Goal: Task Accomplishment & Management: Manage account settings

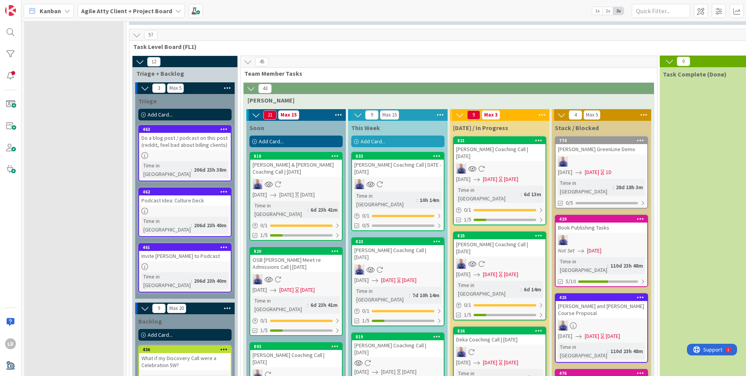
scroll to position [837, 0]
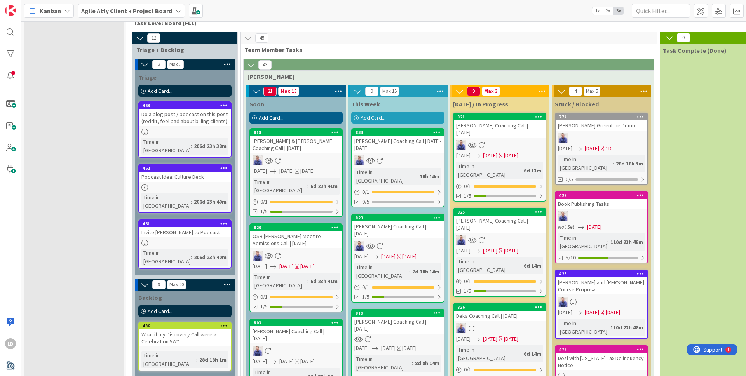
click at [370, 136] on div "[PERSON_NAME] Coaching Call | DATE - [DATE]" at bounding box center [398, 144] width 92 height 17
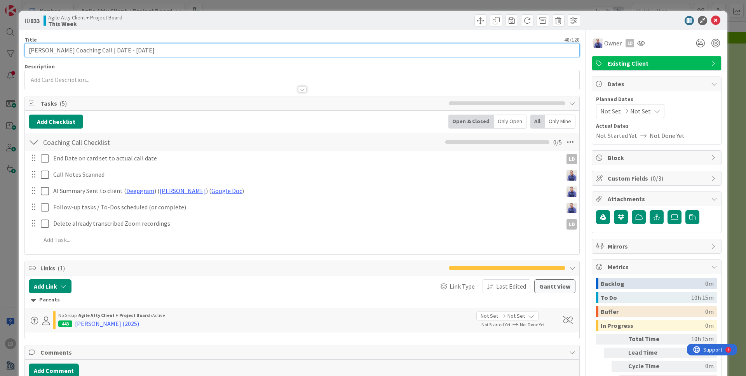
click at [163, 44] on input "[PERSON_NAME] Coaching Call | DATE - [DATE]" at bounding box center [301, 50] width 555 height 14
click at [163, 54] on input "[PERSON_NAME] Coaching Call | DATE - [DATE]" at bounding box center [301, 50] width 555 height 14
drag, startPoint x: 109, startPoint y: 51, endPoint x: 124, endPoint y: 51, distance: 15.5
click at [124, 51] on input "[PERSON_NAME] Coaching Call | DATE - [DATE]" at bounding box center [301, 50] width 555 height 14
type input "[PERSON_NAME] Coaching Call | [DATE]"
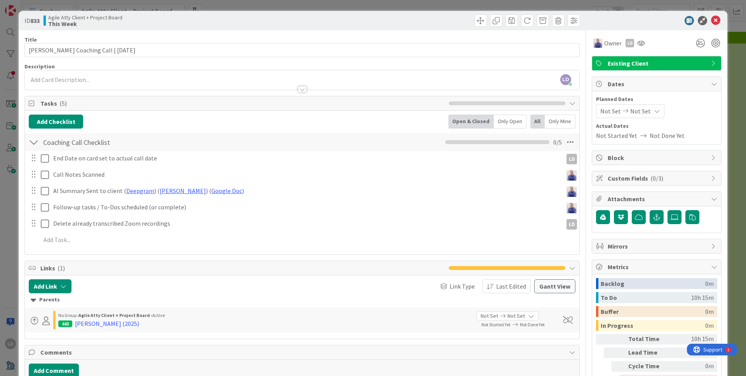
click at [587, 107] on span "Not Set" at bounding box center [610, 110] width 21 height 9
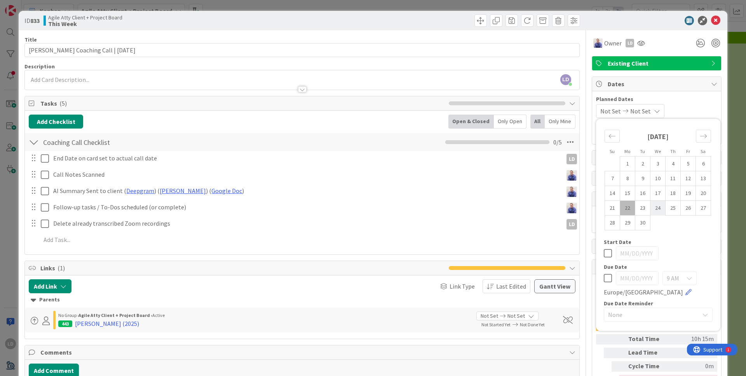
click at [587, 204] on td "24" at bounding box center [658, 208] width 15 height 15
type input "[DATE]"
click at [587, 205] on td "24" at bounding box center [658, 208] width 15 height 15
type input "[DATE]"
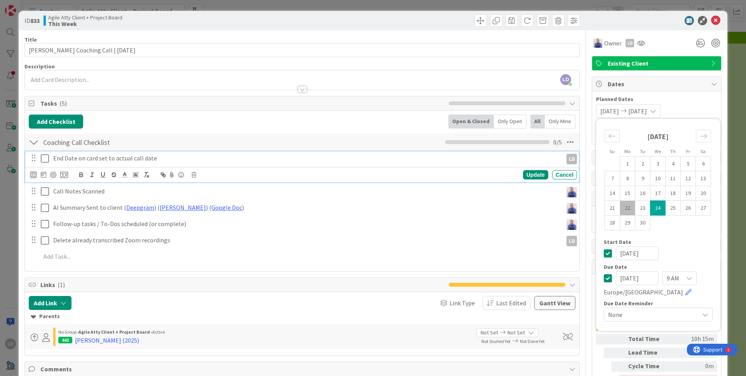
click at [45, 159] on icon at bounding box center [45, 158] width 8 height 9
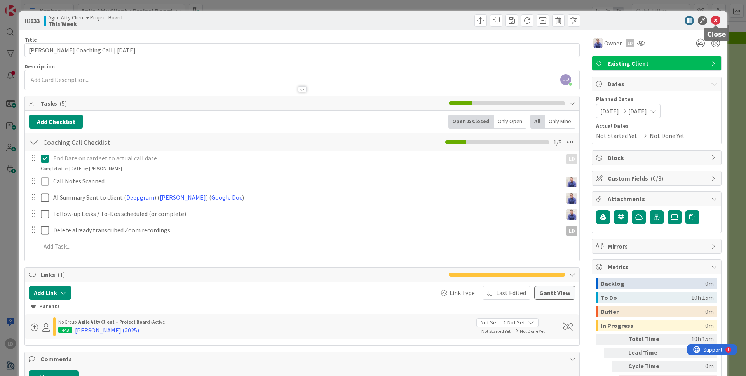
click at [587, 22] on icon at bounding box center [715, 20] width 9 height 9
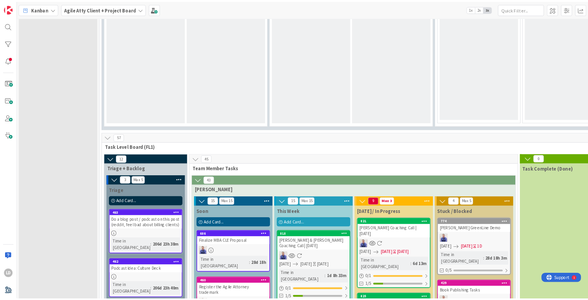
scroll to position [675, 0]
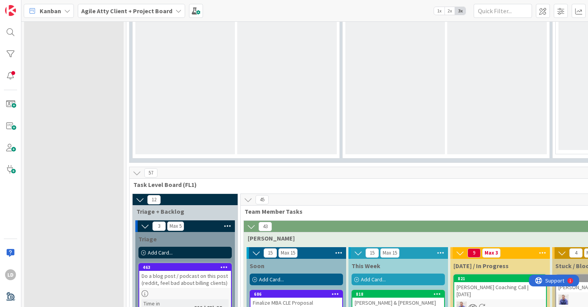
drag, startPoint x: 375, startPoint y: 269, endPoint x: 93, endPoint y: 5, distance: 386.1
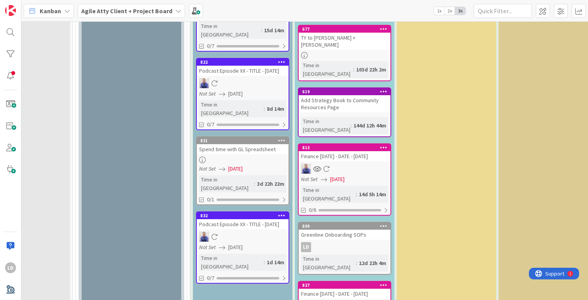
scroll to position [1888, 54]
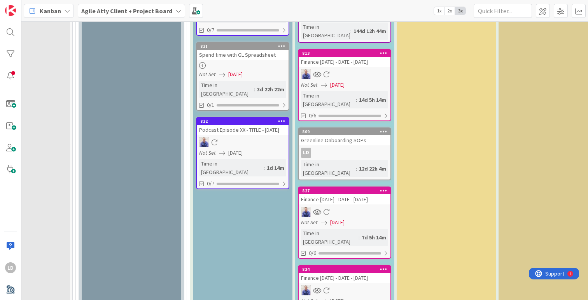
drag, startPoint x: 390, startPoint y: 225, endPoint x: 431, endPoint y: 3, distance: 225.9
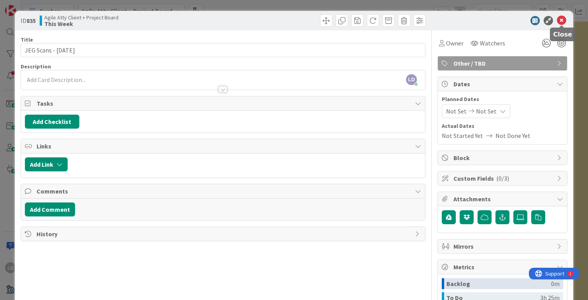
click at [562, 19] on icon at bounding box center [561, 20] width 9 height 9
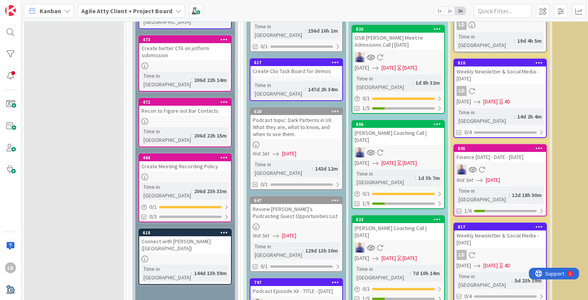
scroll to position [1351, 0]
